Goal: Task Accomplishment & Management: Complete application form

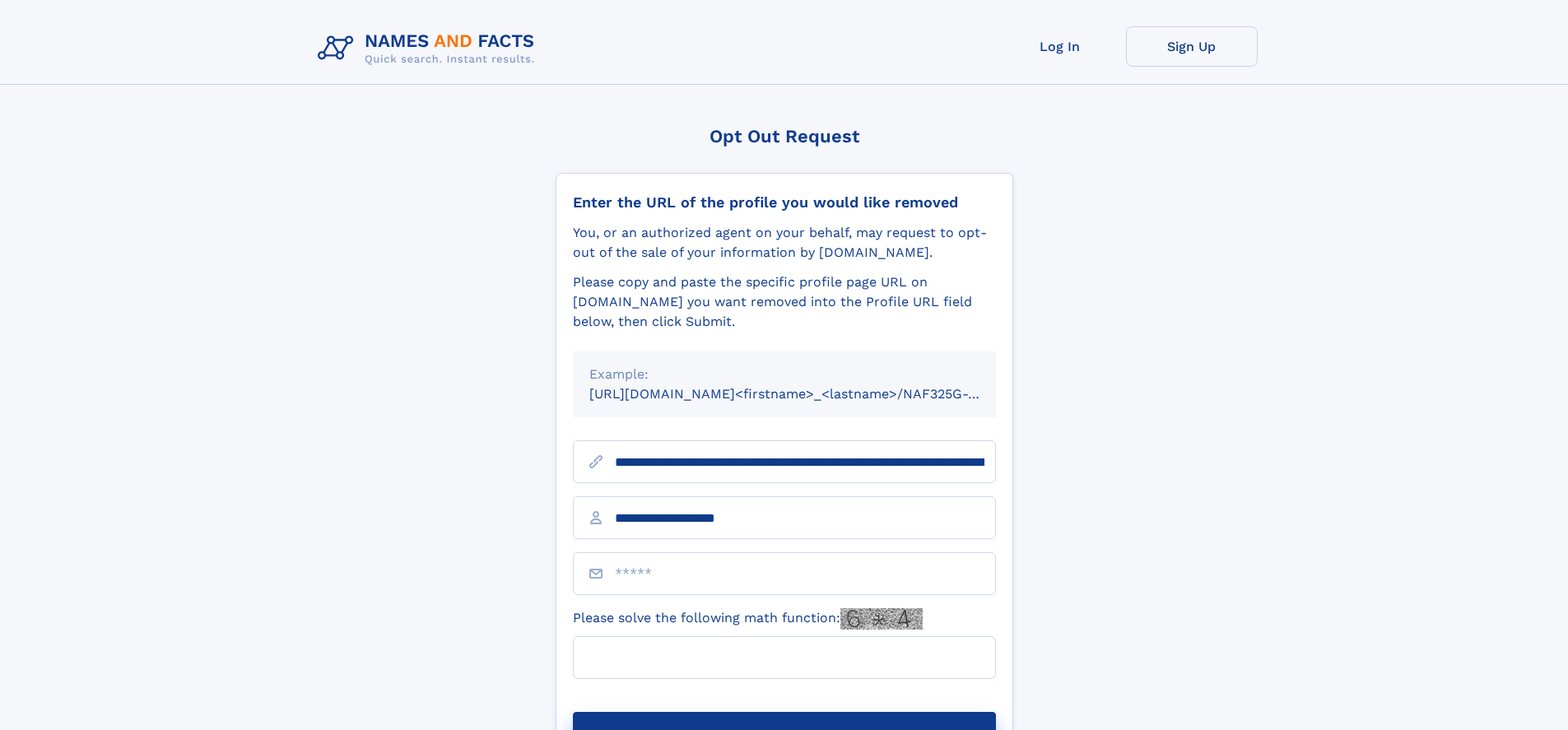
type input "**********"
type input "***"
click at [783, 712] on button "Submit Opt Out Request" at bounding box center [784, 738] width 423 height 52
